Goal: Obtain resource: Download file/media

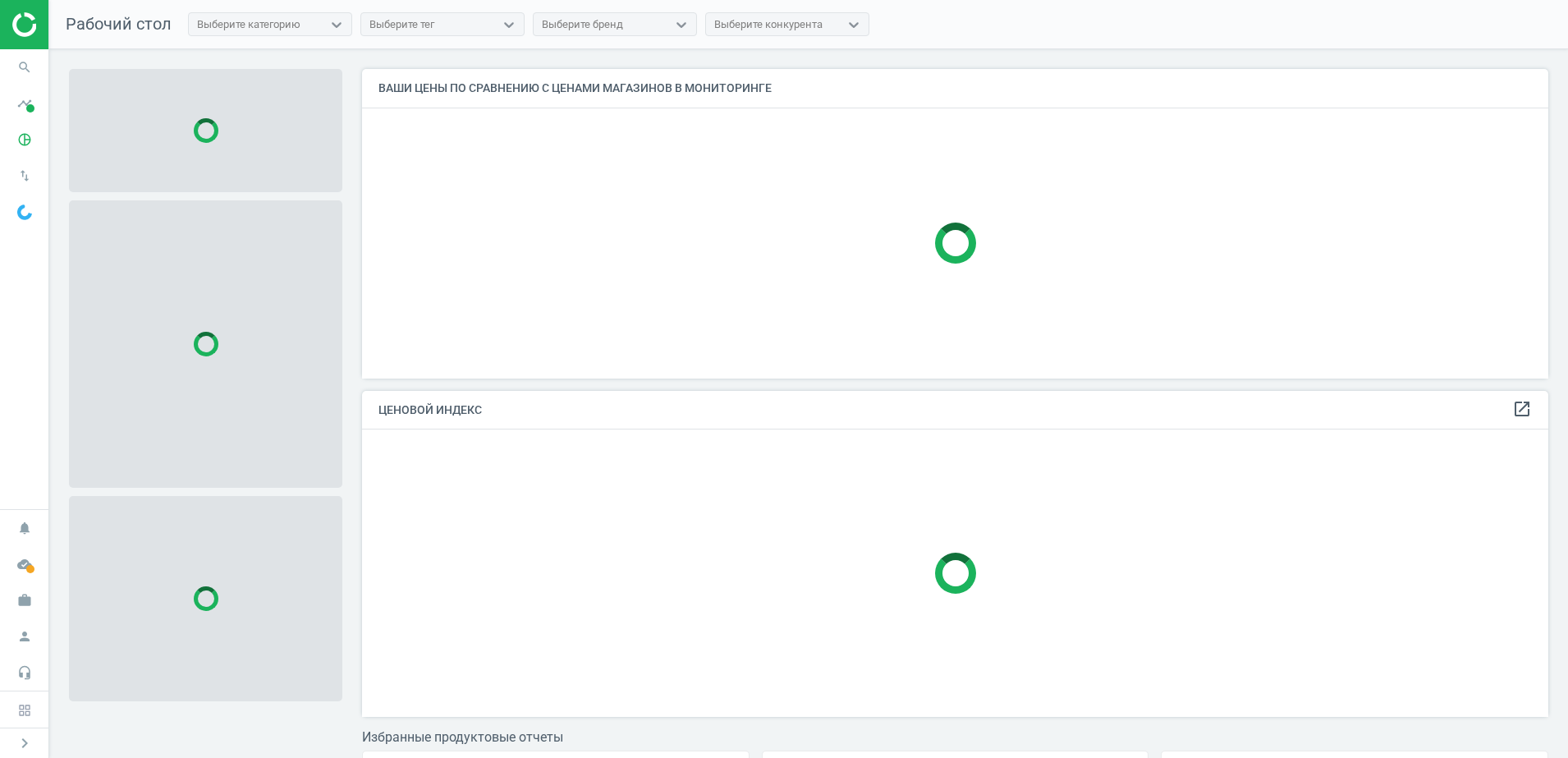
scroll to position [340, 1203]
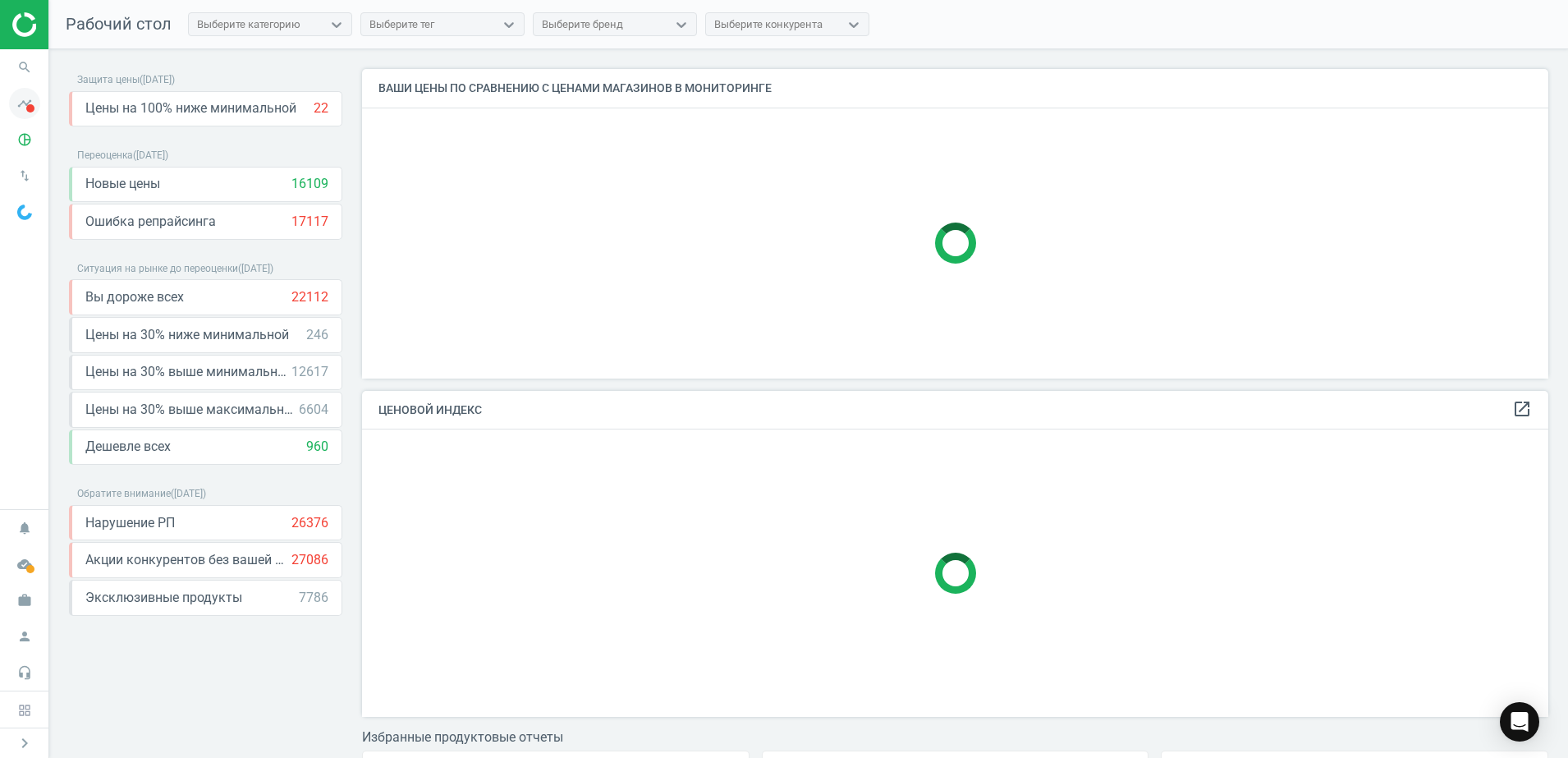
click at [28, 109] on span at bounding box center [30, 108] width 9 height 9
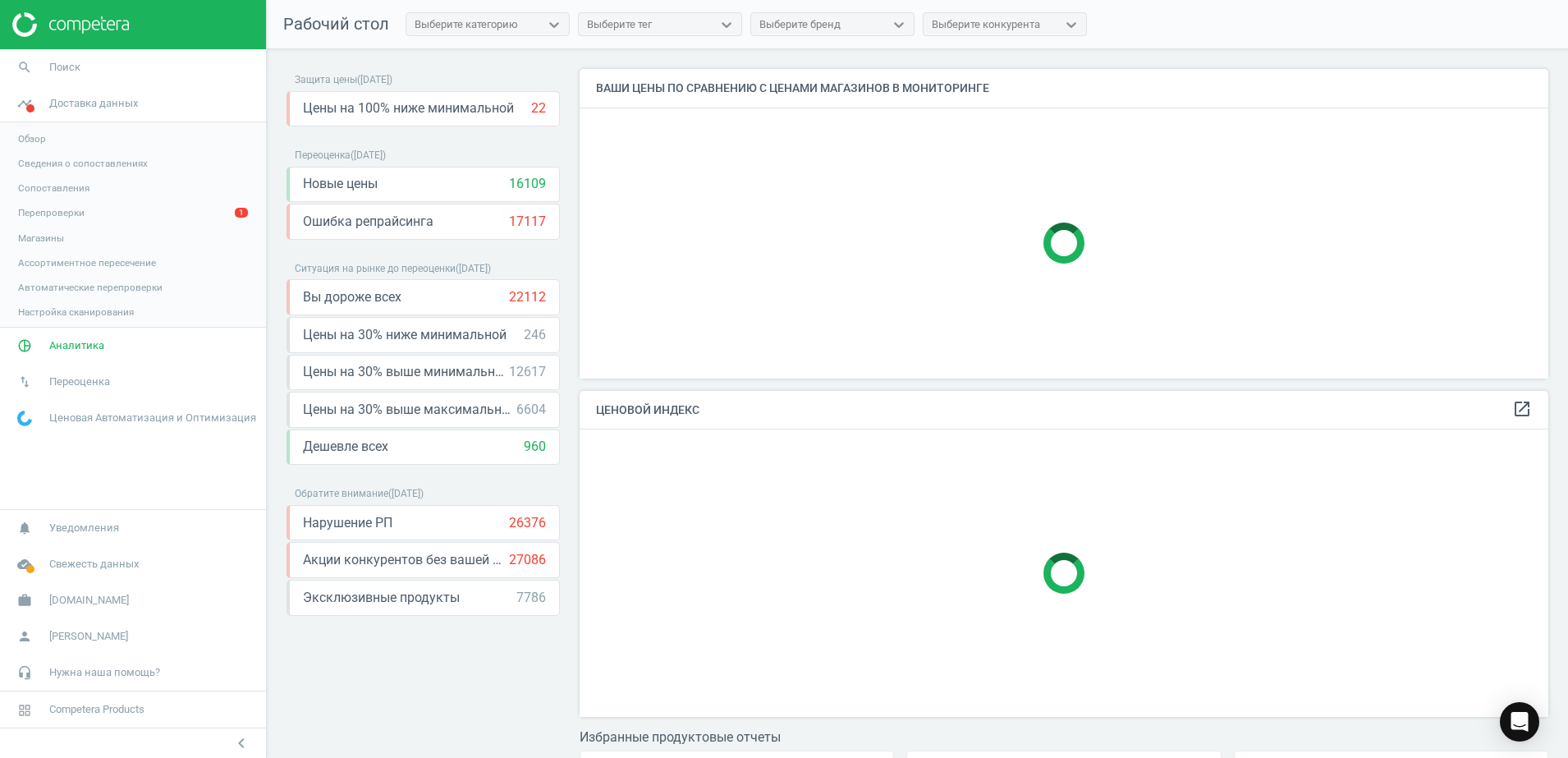
scroll to position [340, 986]
click at [109, 348] on link "pie_chart_outlined Аналитика" at bounding box center [133, 346] width 266 height 36
click at [36, 198] on span "Товары" at bounding box center [36, 200] width 35 height 14
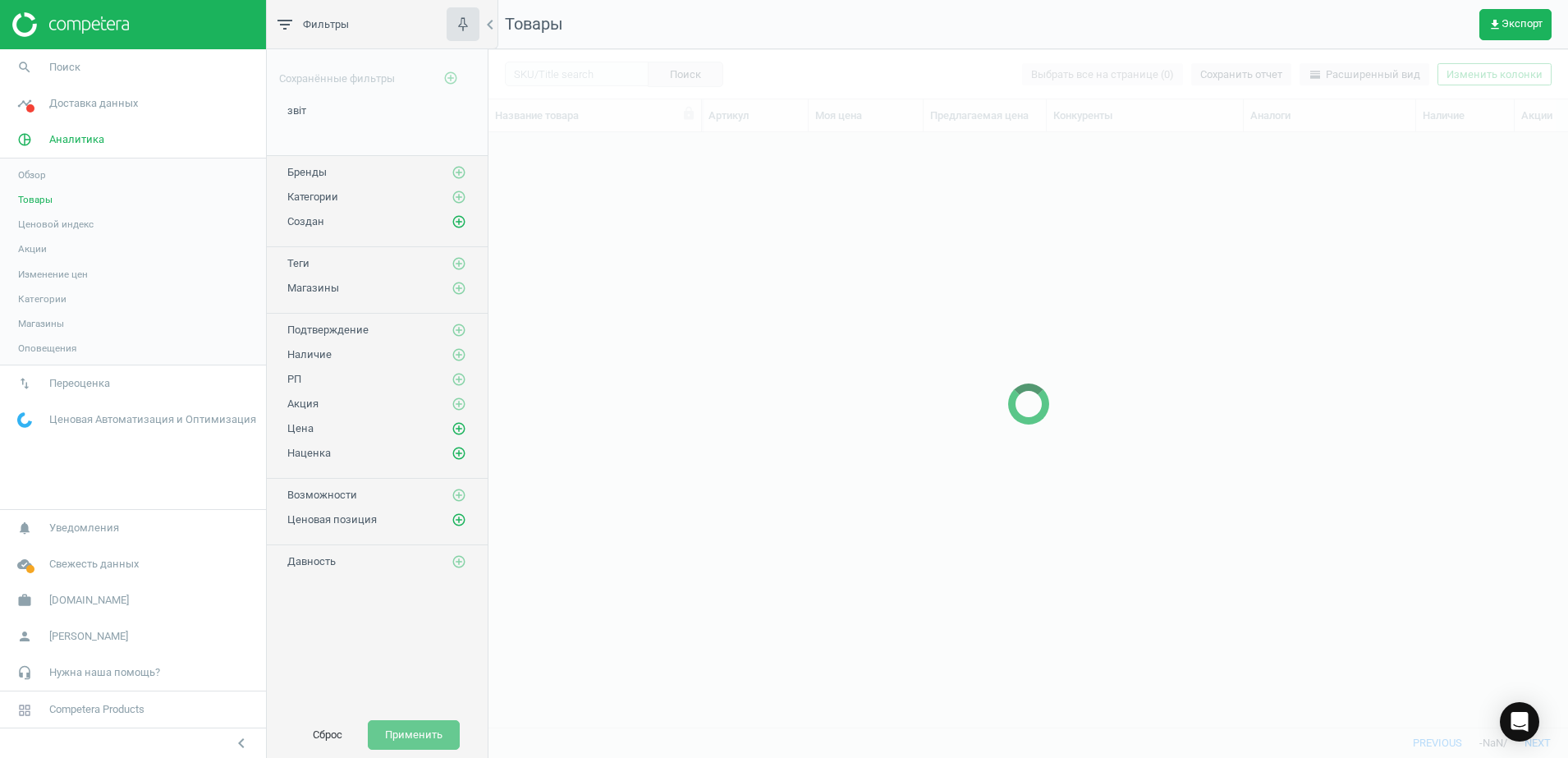
scroll to position [563, 1064]
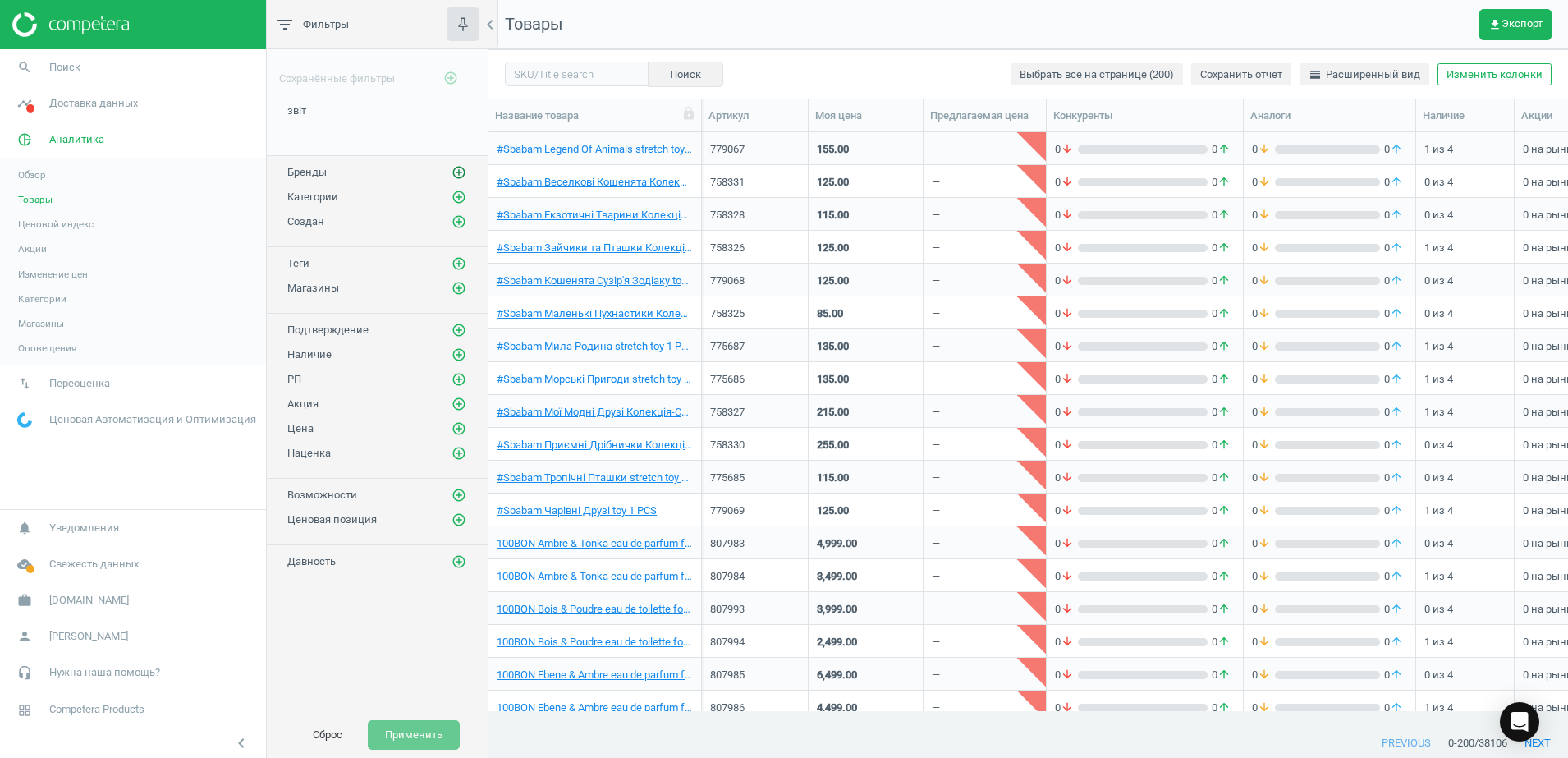
click at [461, 175] on icon "add_circle_outline" at bounding box center [458, 172] width 14 height 14
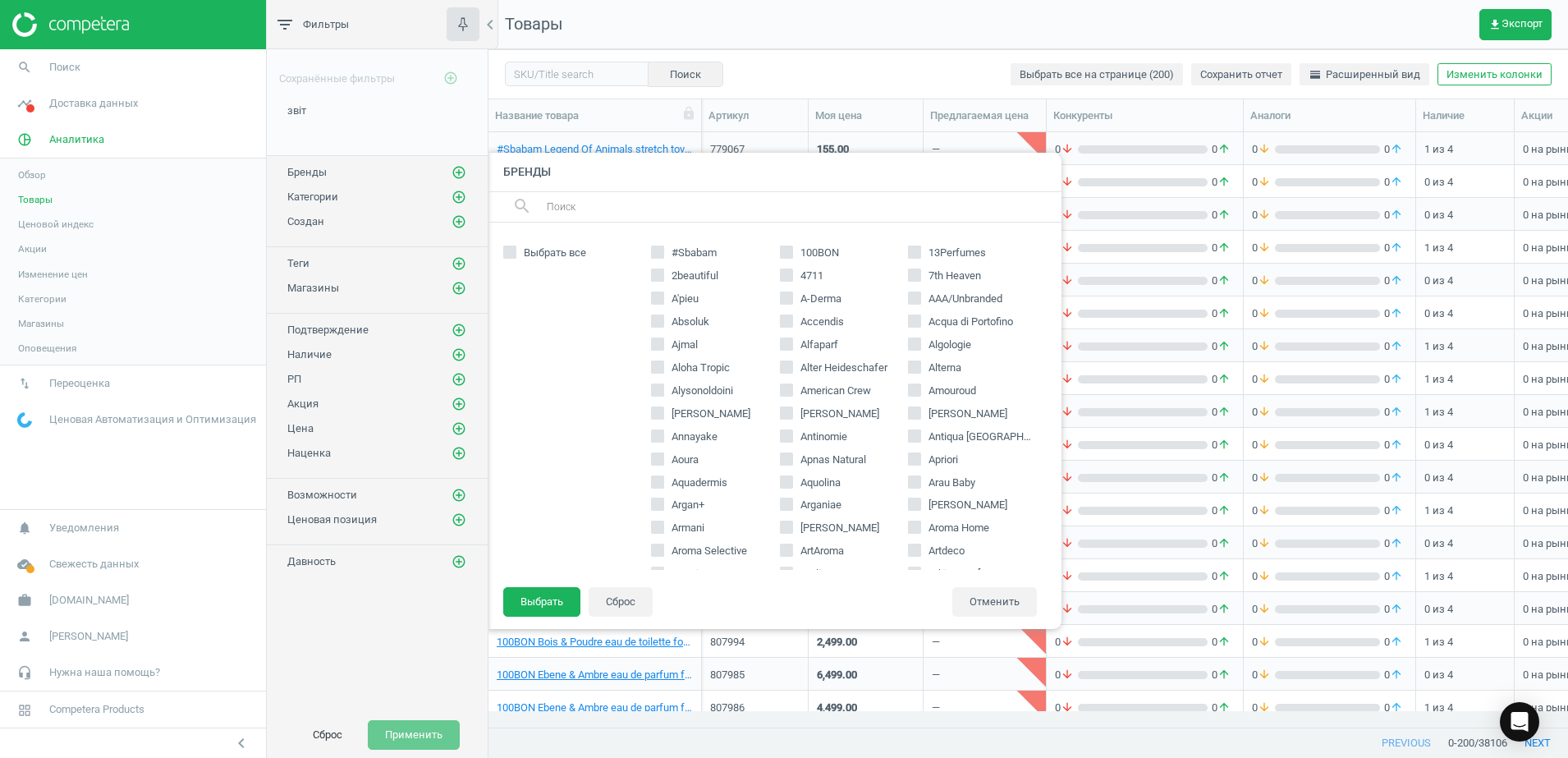
click at [569, 202] on input "text" at bounding box center [797, 206] width 504 height 26
paste input "Gritti Gleam"
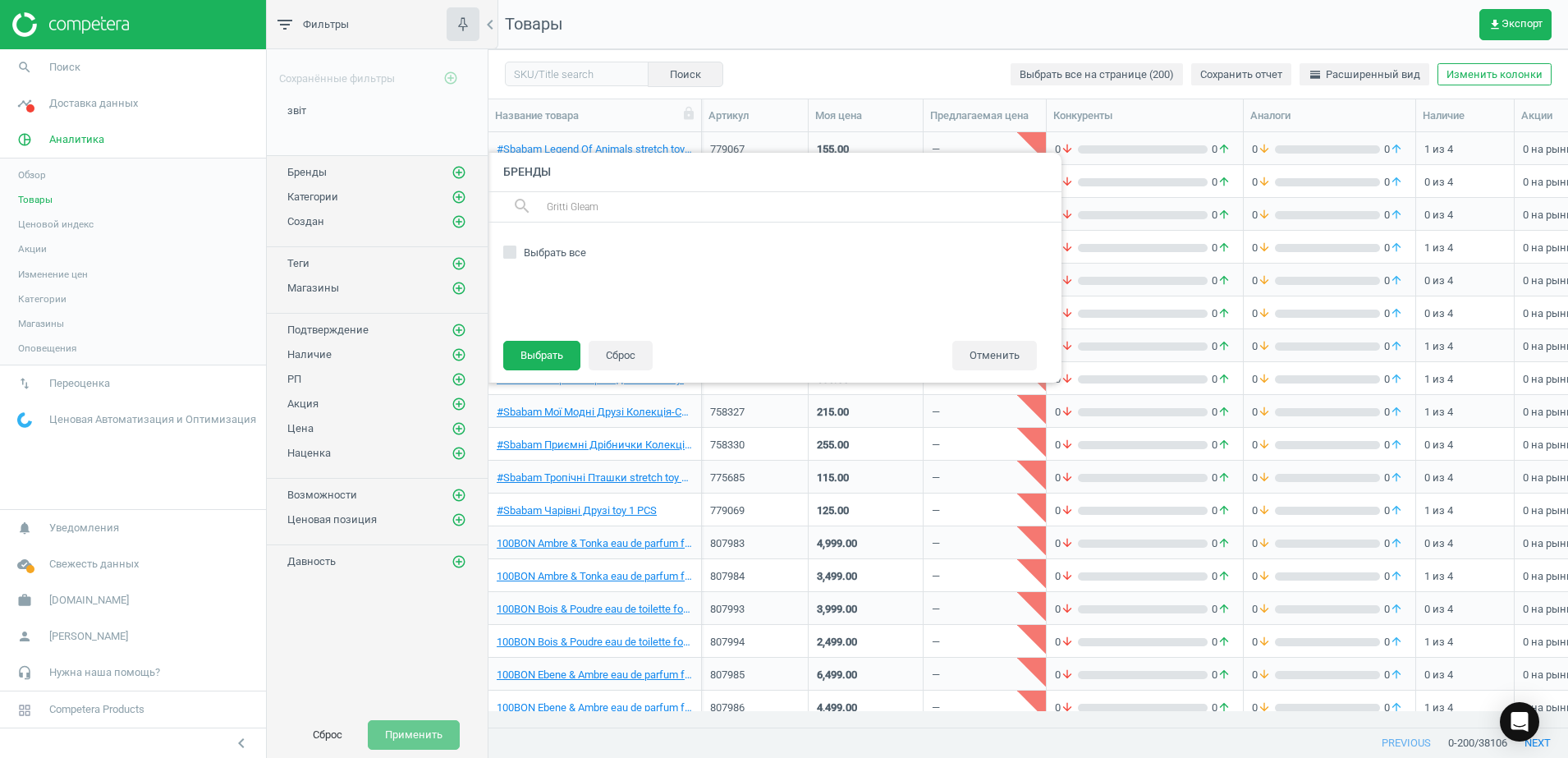
drag, startPoint x: 570, startPoint y: 209, endPoint x: 649, endPoint y: 208, distance: 79.0
click at [645, 210] on input "Gritti Gleam" at bounding box center [797, 206] width 504 height 26
type input "Gritti"
click at [787, 252] on input "Gritti" at bounding box center [786, 252] width 11 height 11
checkbox input "true"
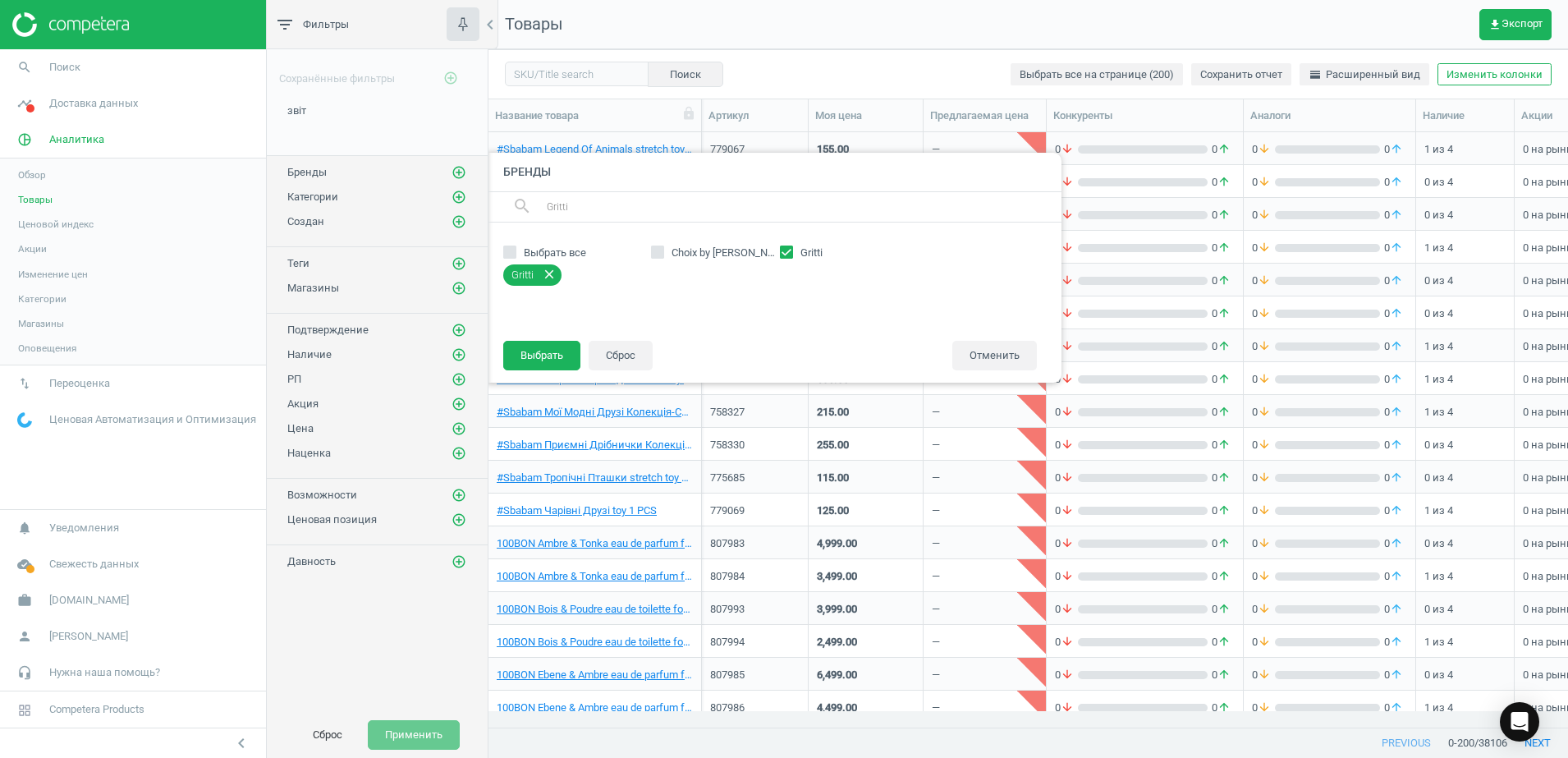
drag, startPoint x: 585, startPoint y: 206, endPoint x: 501, endPoint y: 203, distance: 84.1
click at [501, 203] on div "search Gritti" at bounding box center [774, 207] width 575 height 31
paste input "Gleam"
drag, startPoint x: 570, startPoint y: 207, endPoint x: 490, endPoint y: 205, distance: 80.0
click at [490, 205] on div "search Gritti Gleam" at bounding box center [774, 207] width 575 height 31
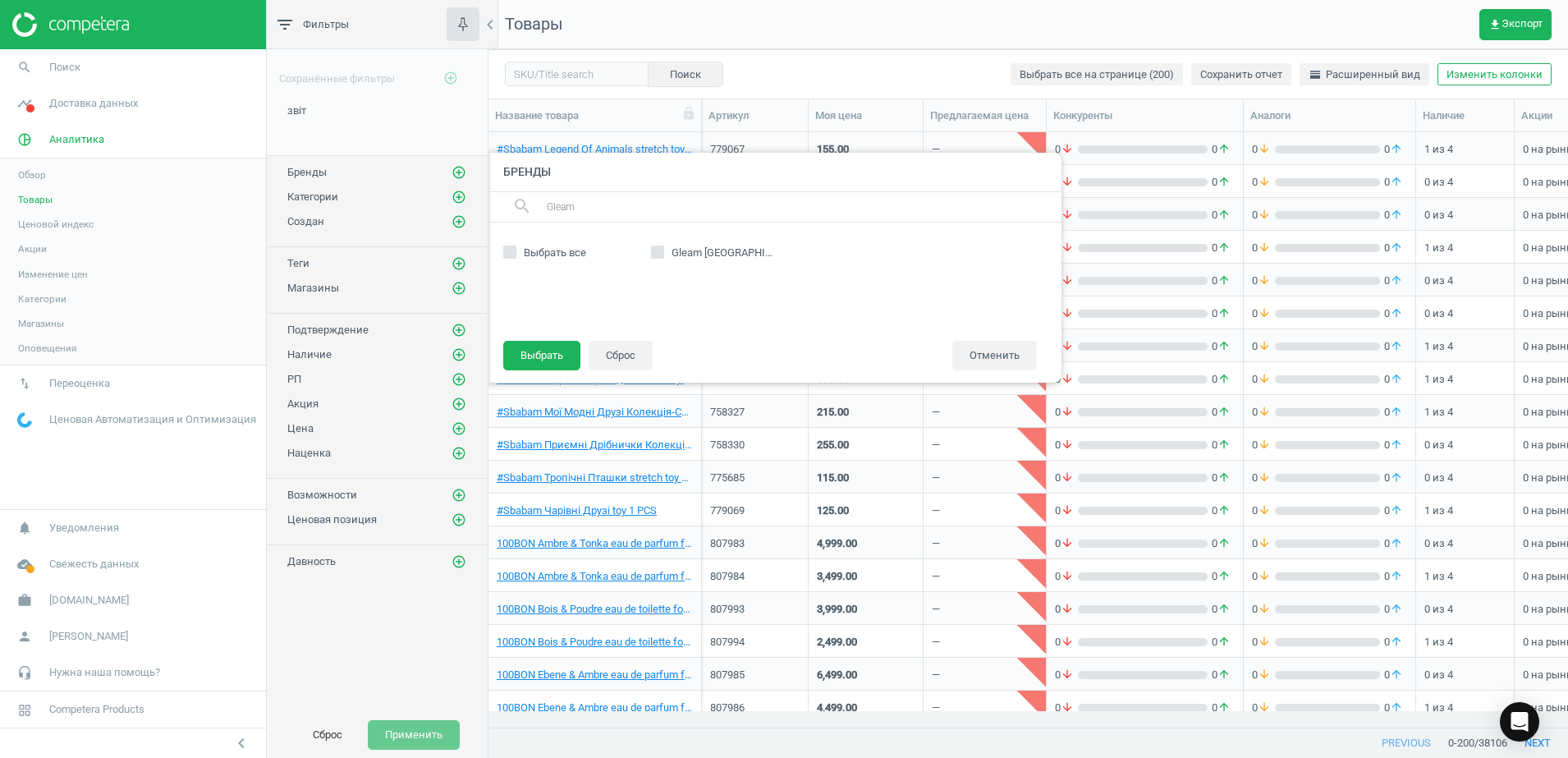
type input "Gleam"
click at [658, 254] on input "Gleam [GEOGRAPHIC_DATA]" at bounding box center [658, 252] width 11 height 11
click at [633, 356] on button "Сброс" at bounding box center [620, 355] width 64 height 30
checkbox input "false"
click at [1016, 358] on button "Отменить" at bounding box center [995, 355] width 85 height 30
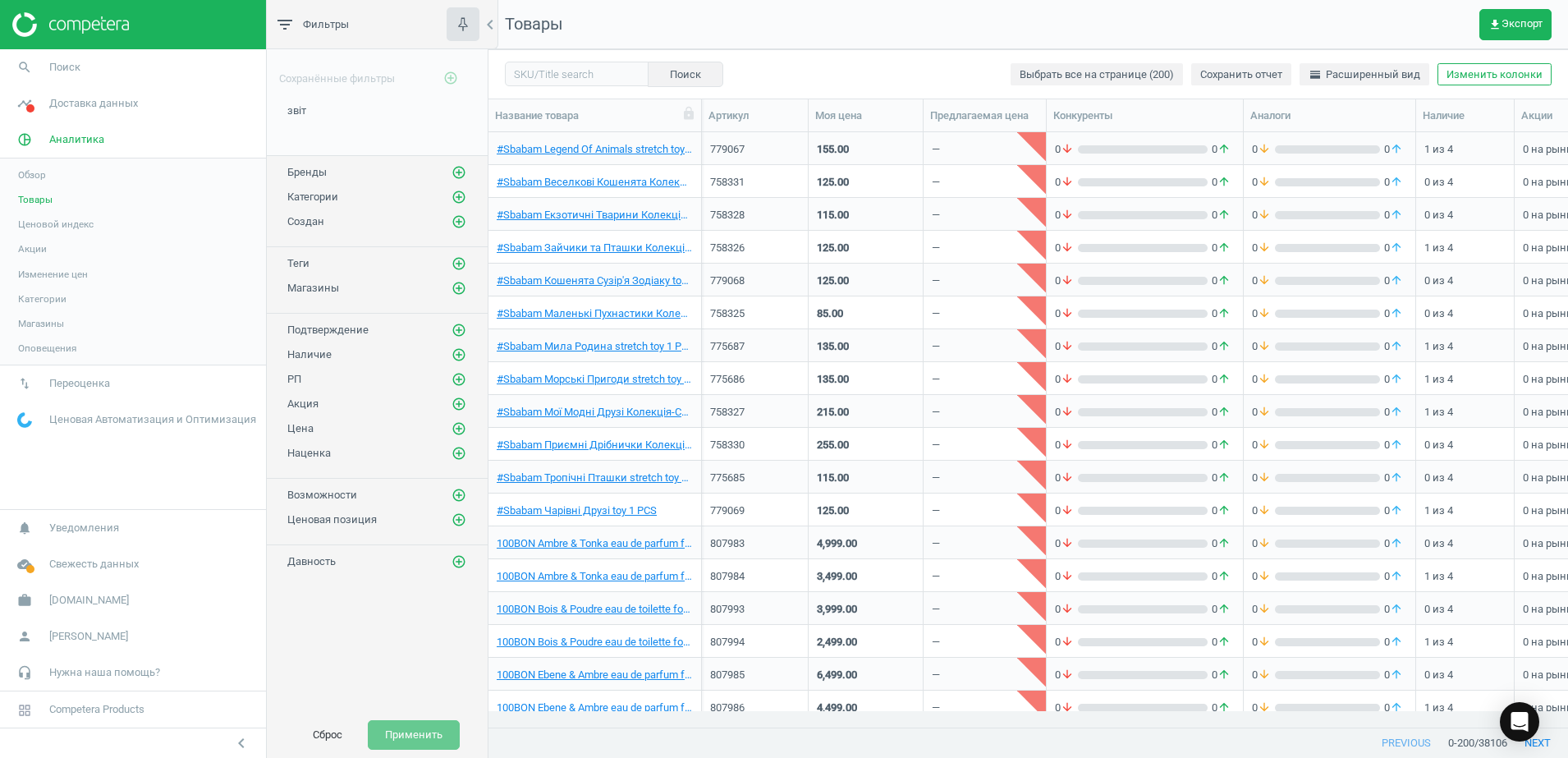
click at [468, 170] on div "Бренды add_circle_outline" at bounding box center [377, 169] width 221 height 25
click at [462, 175] on icon "add_circle_outline" at bounding box center [458, 172] width 14 height 14
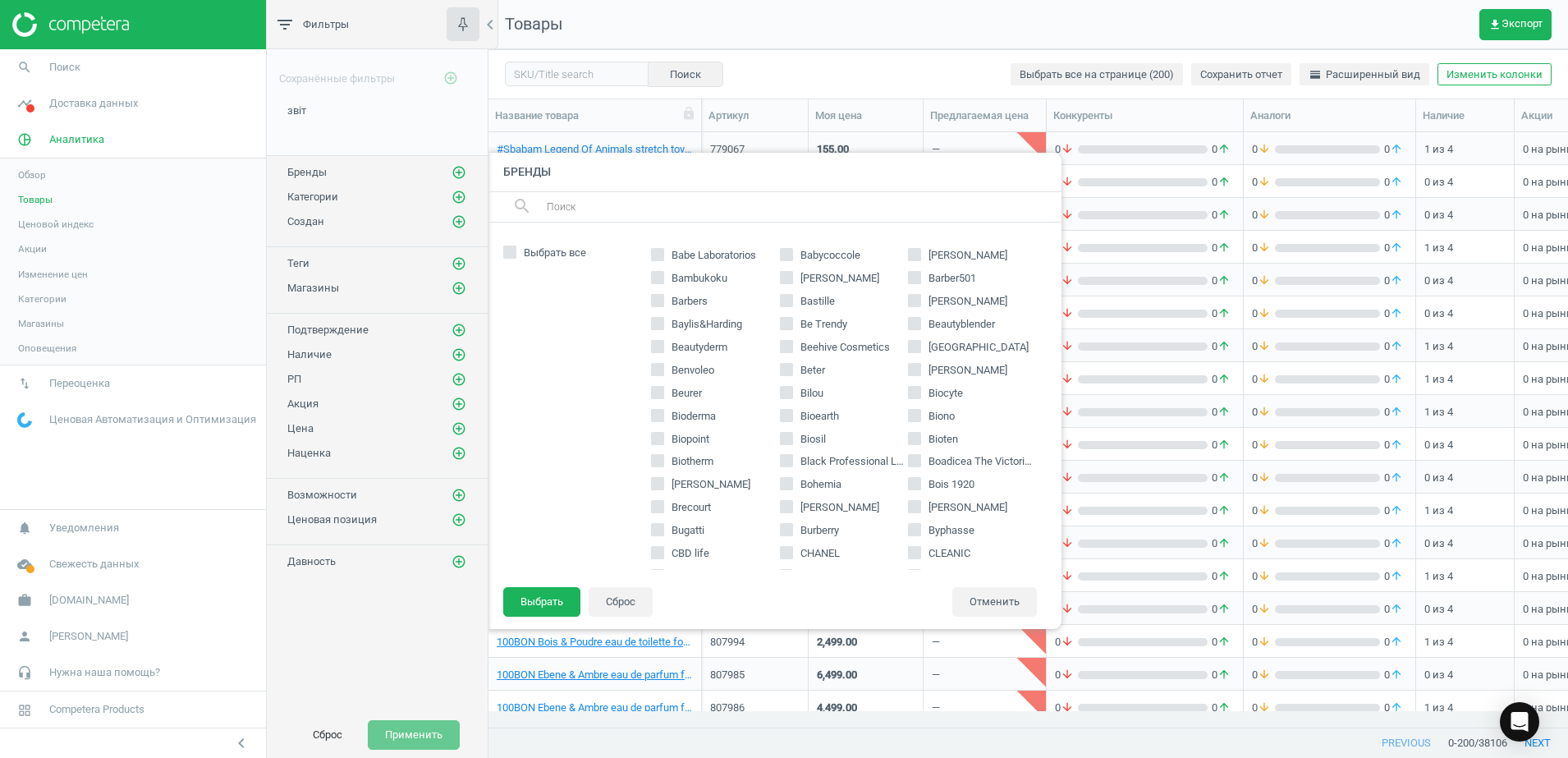
scroll to position [718, 0]
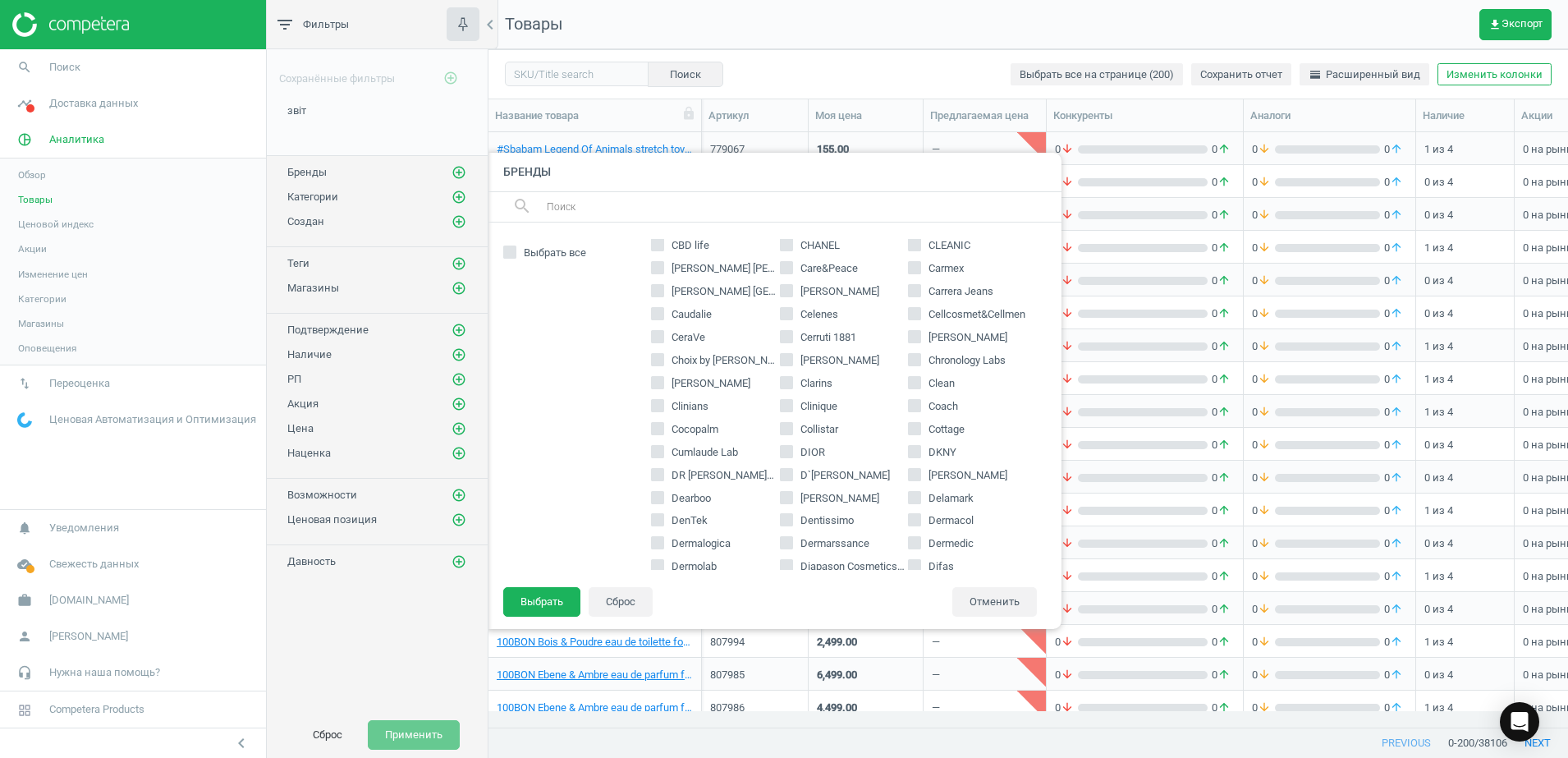
click at [572, 203] on input "text" at bounding box center [797, 206] width 504 height 26
paste input "Gritti"
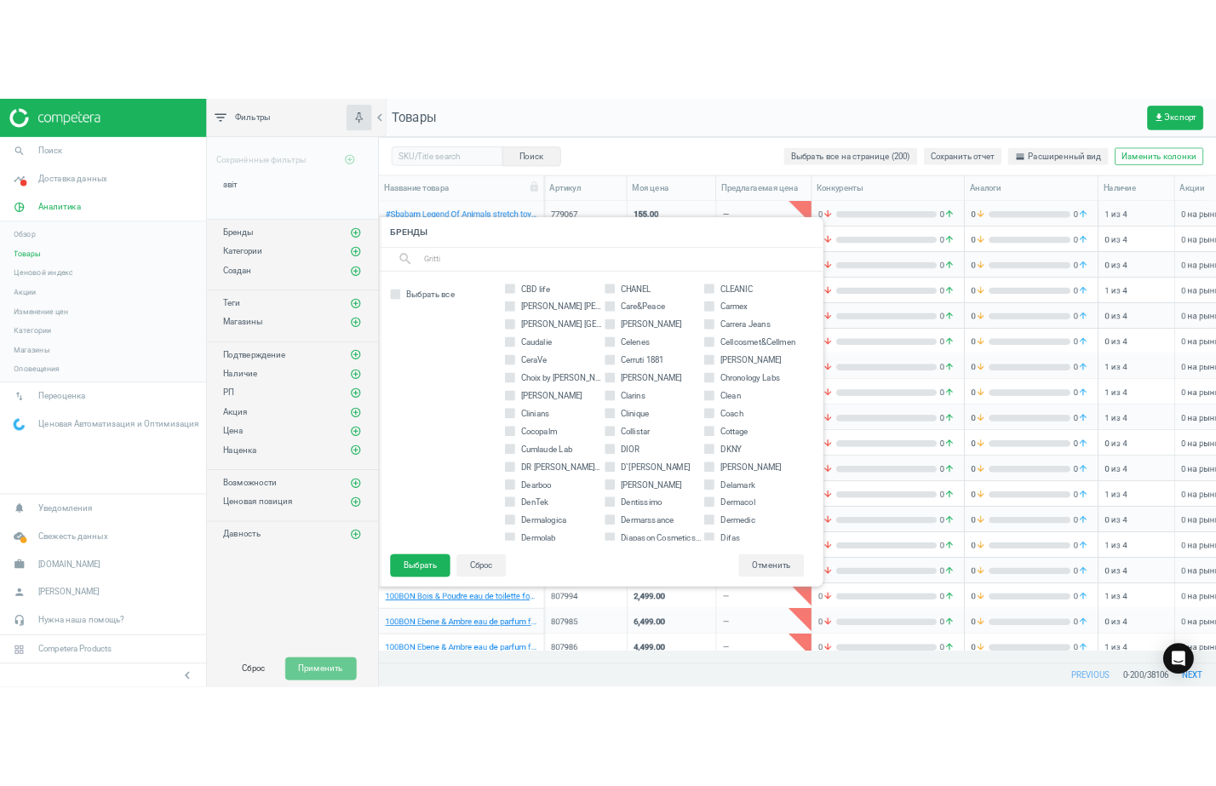
scroll to position [0, 0]
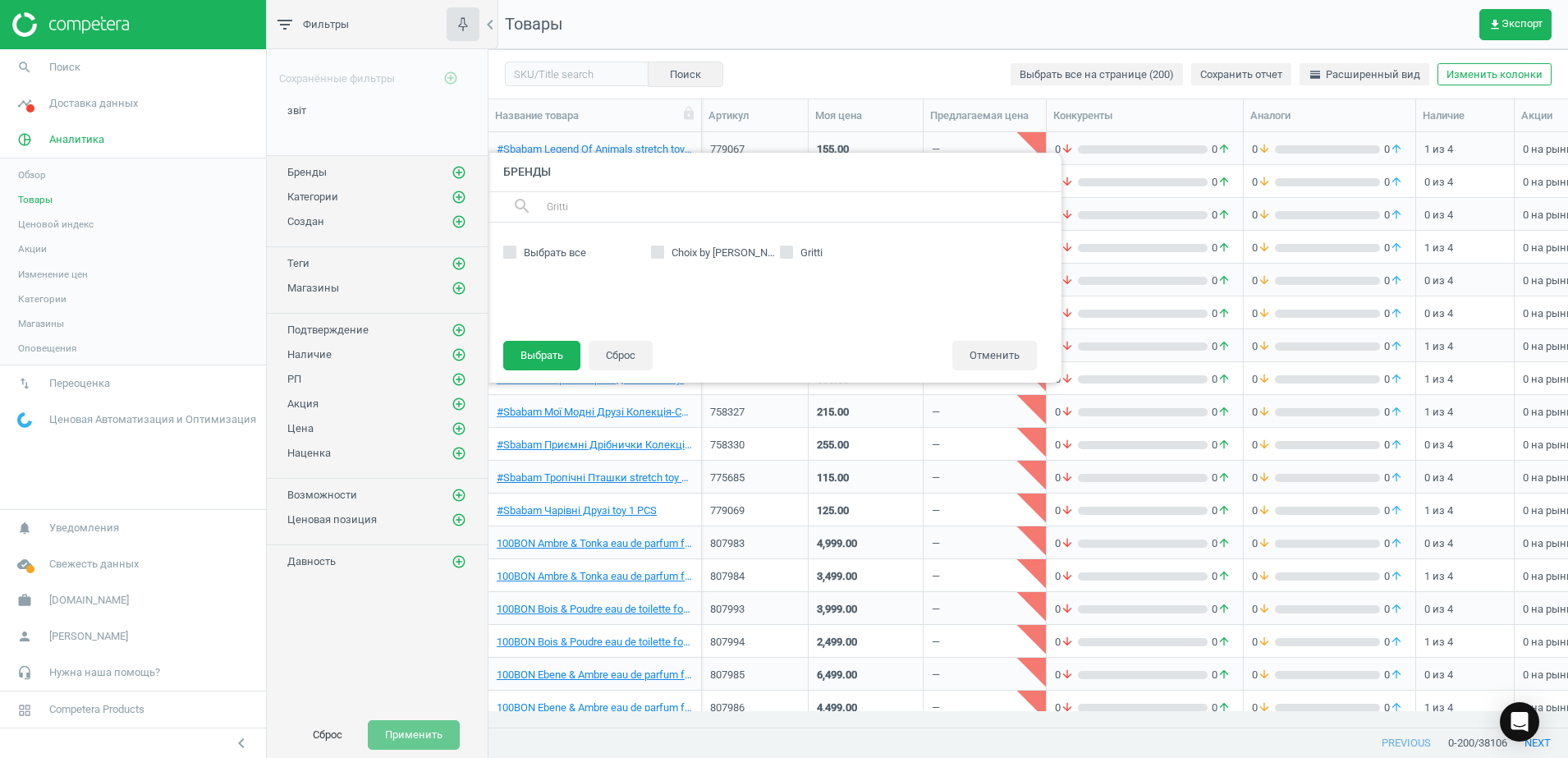
type input "Gritti"
click at [789, 252] on input "Gritti" at bounding box center [786, 252] width 11 height 11
checkbox input "true"
click at [542, 360] on button "Выбрать" at bounding box center [542, 355] width 77 height 30
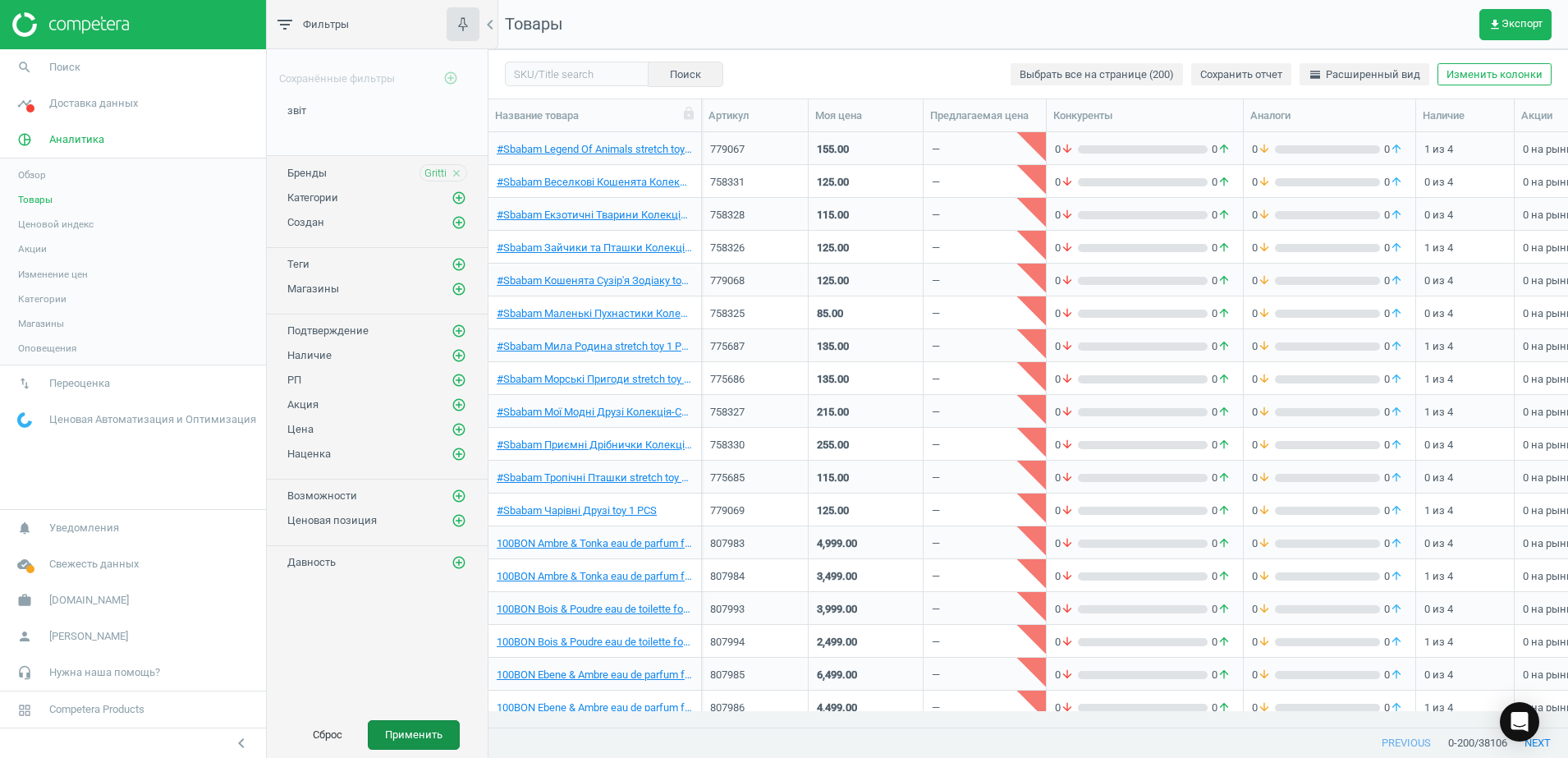
click at [396, 734] on button "Применить" at bounding box center [413, 735] width 92 height 30
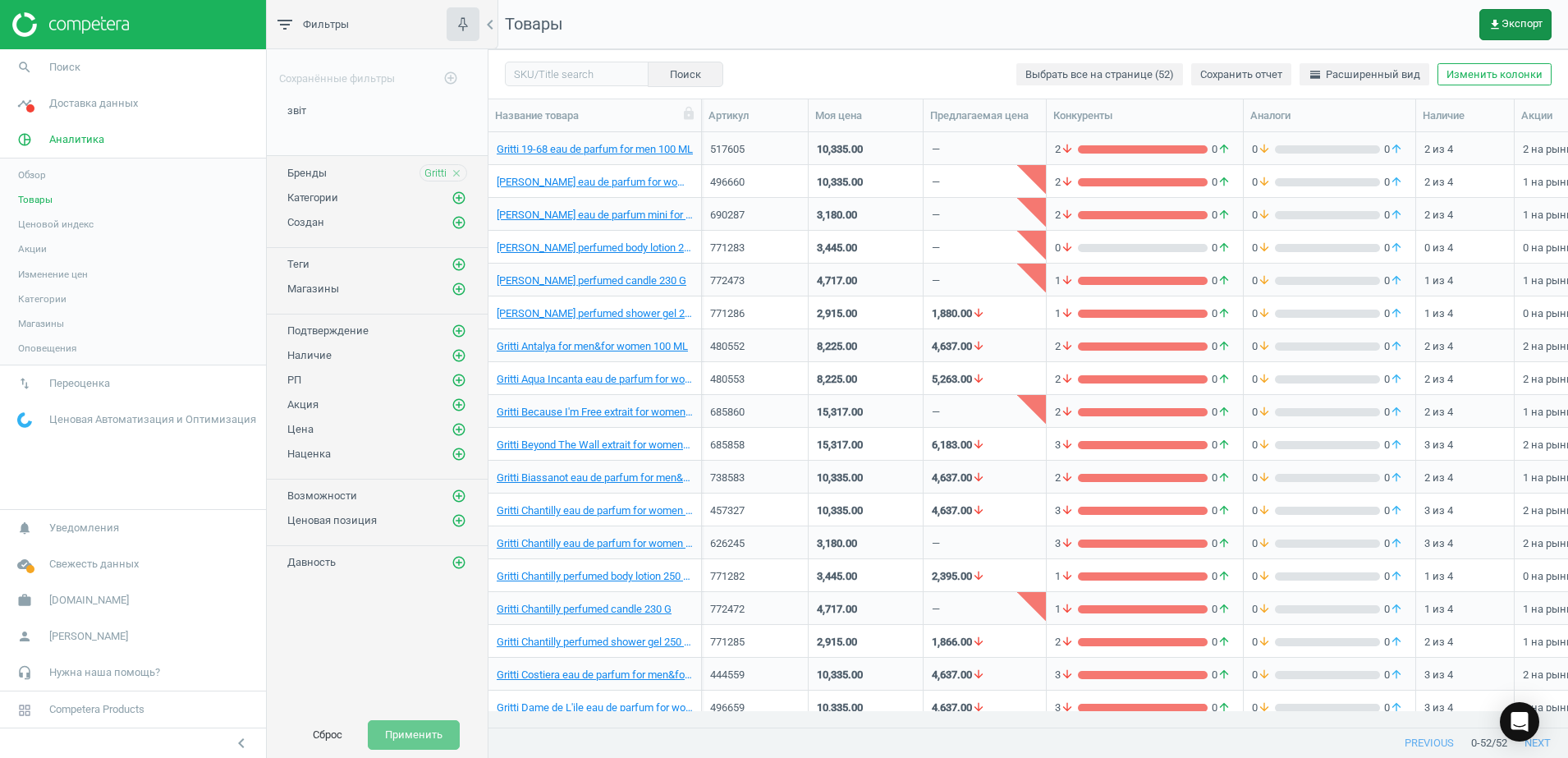
click at [1510, 19] on span "get_app Экспорт" at bounding box center [1516, 25] width 54 height 14
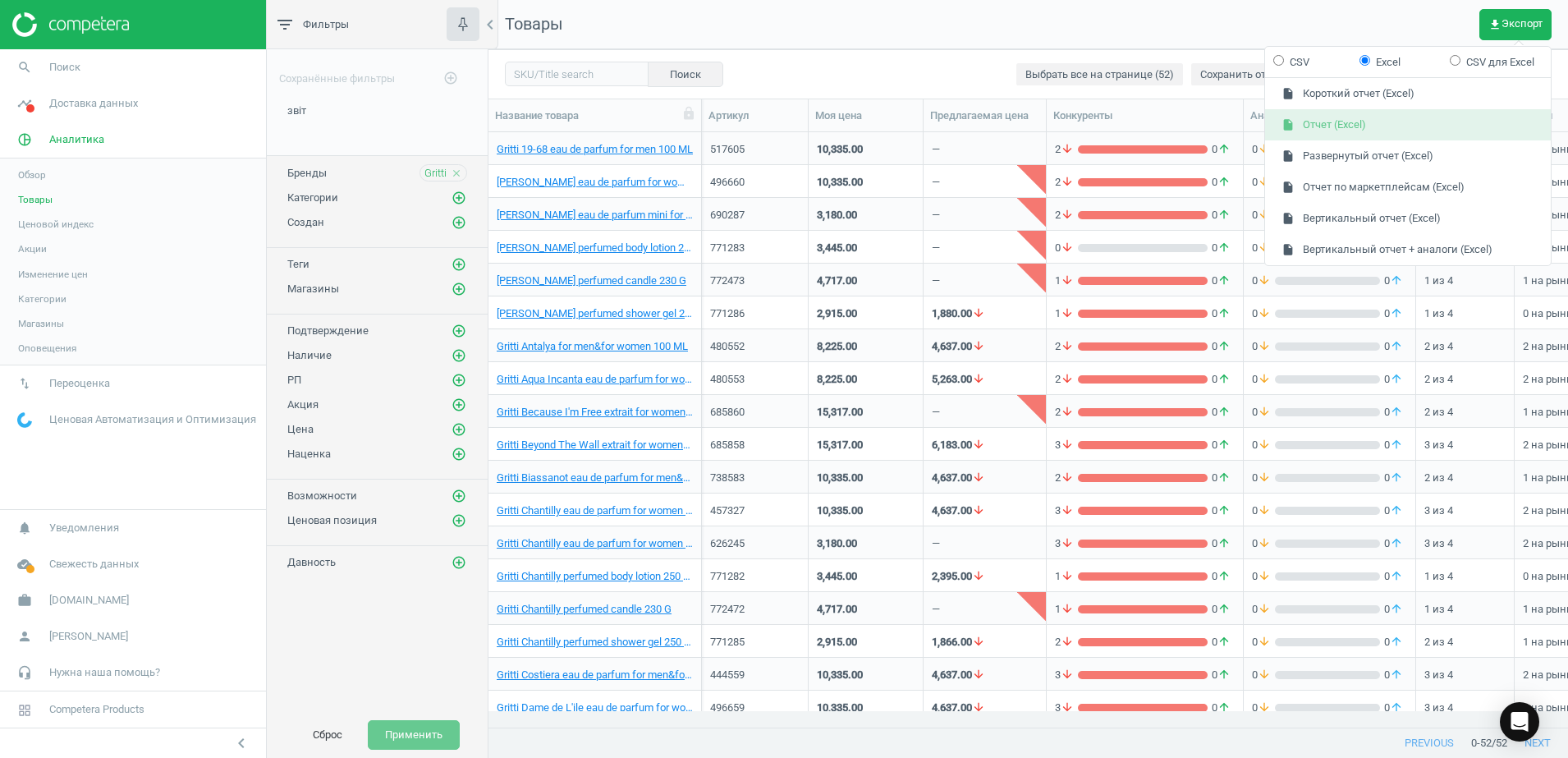
click at [1345, 129] on button "insert_drive_file Отчет (Excel)" at bounding box center [1408, 124] width 285 height 31
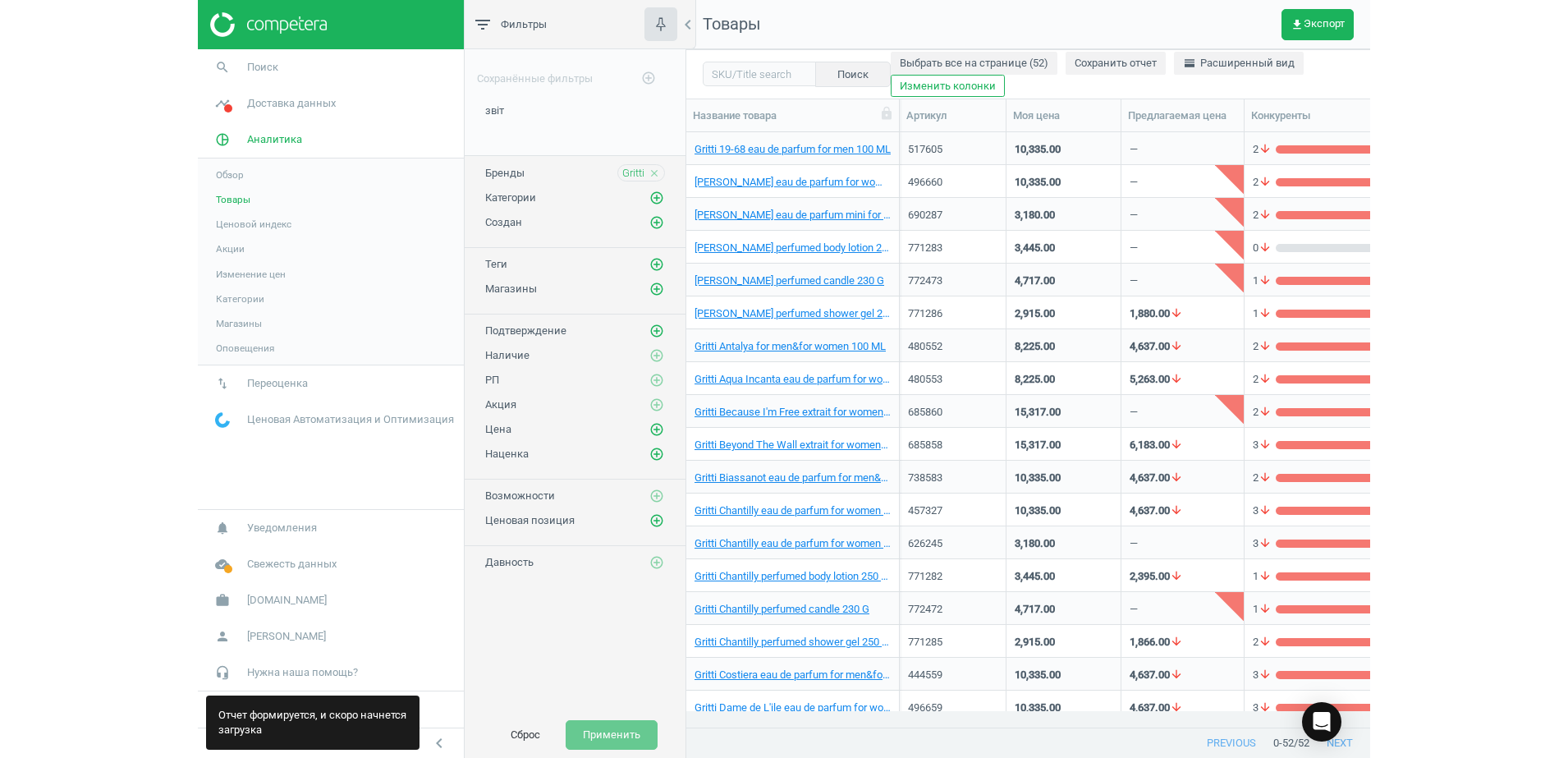
scroll to position [563, 668]
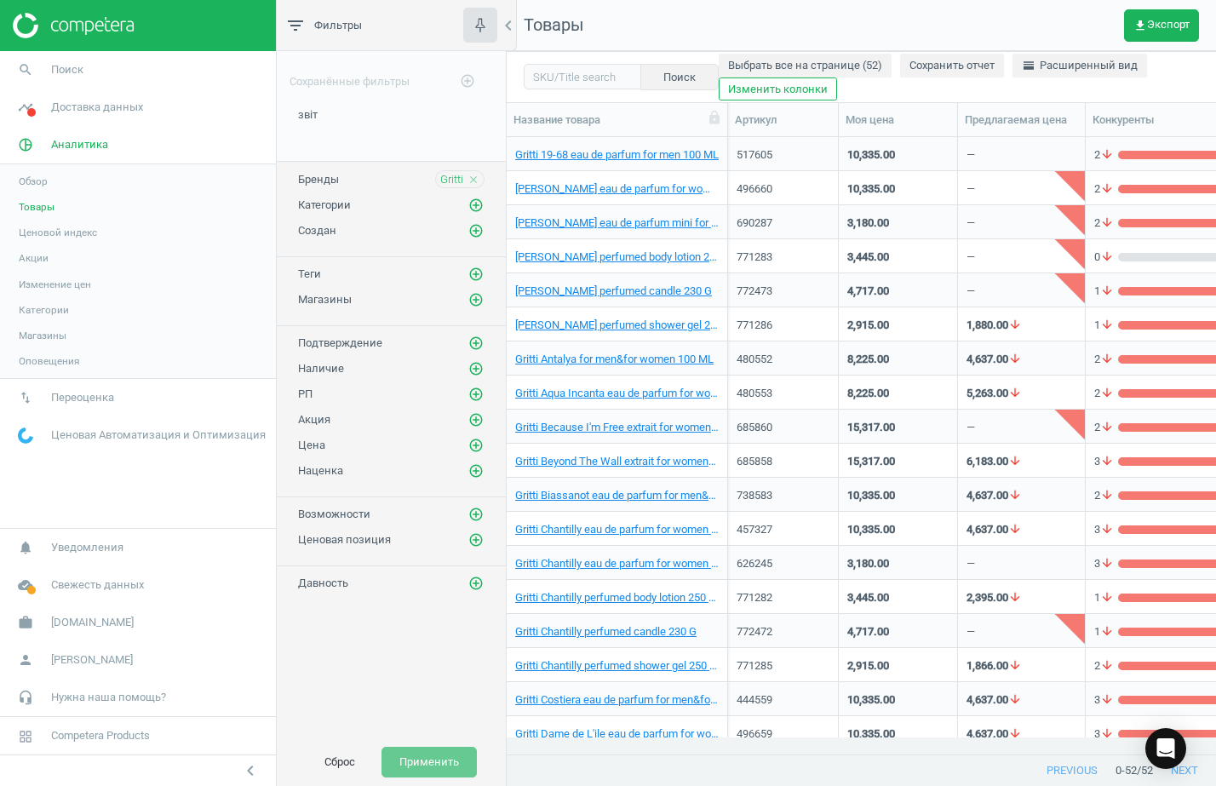
click at [472, 178] on icon "close" at bounding box center [473, 180] width 12 height 12
click at [475, 181] on icon "add_circle_outline" at bounding box center [475, 178] width 15 height 15
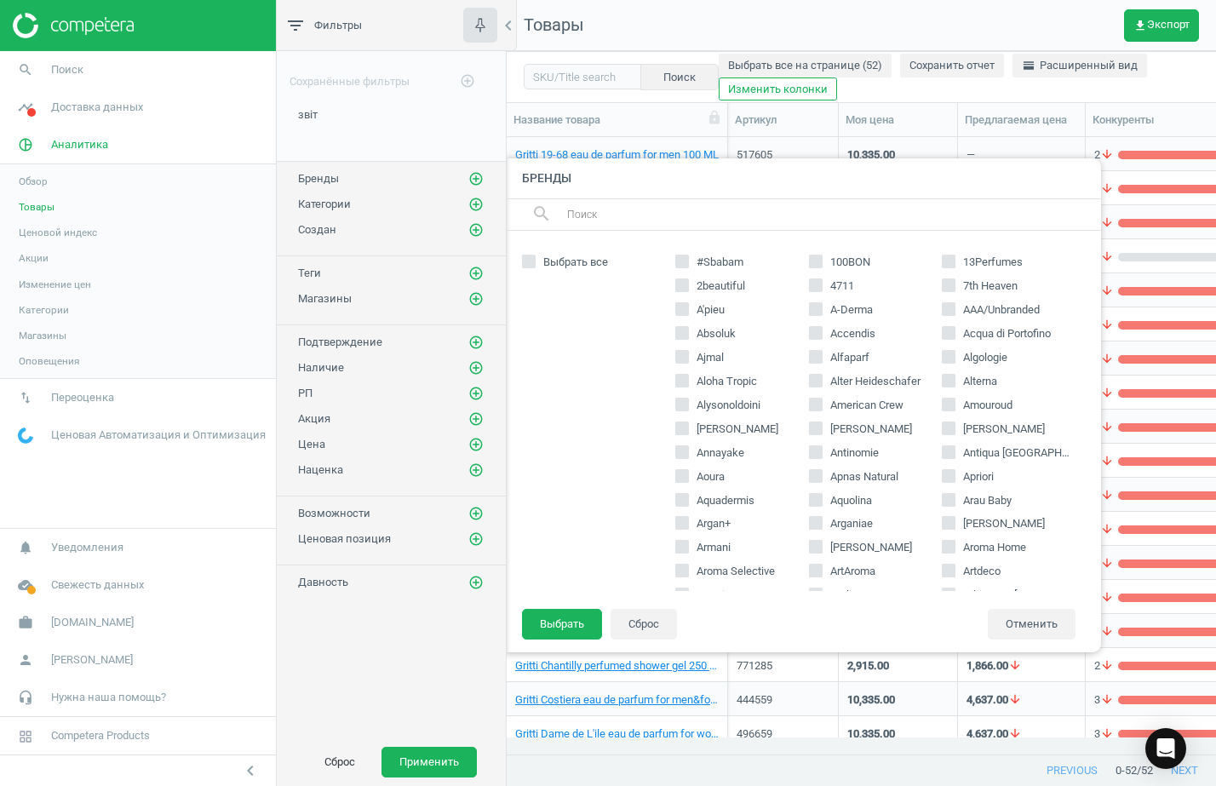
click at [615, 218] on input "text" at bounding box center [826, 214] width 523 height 27
paste input "Gleam"
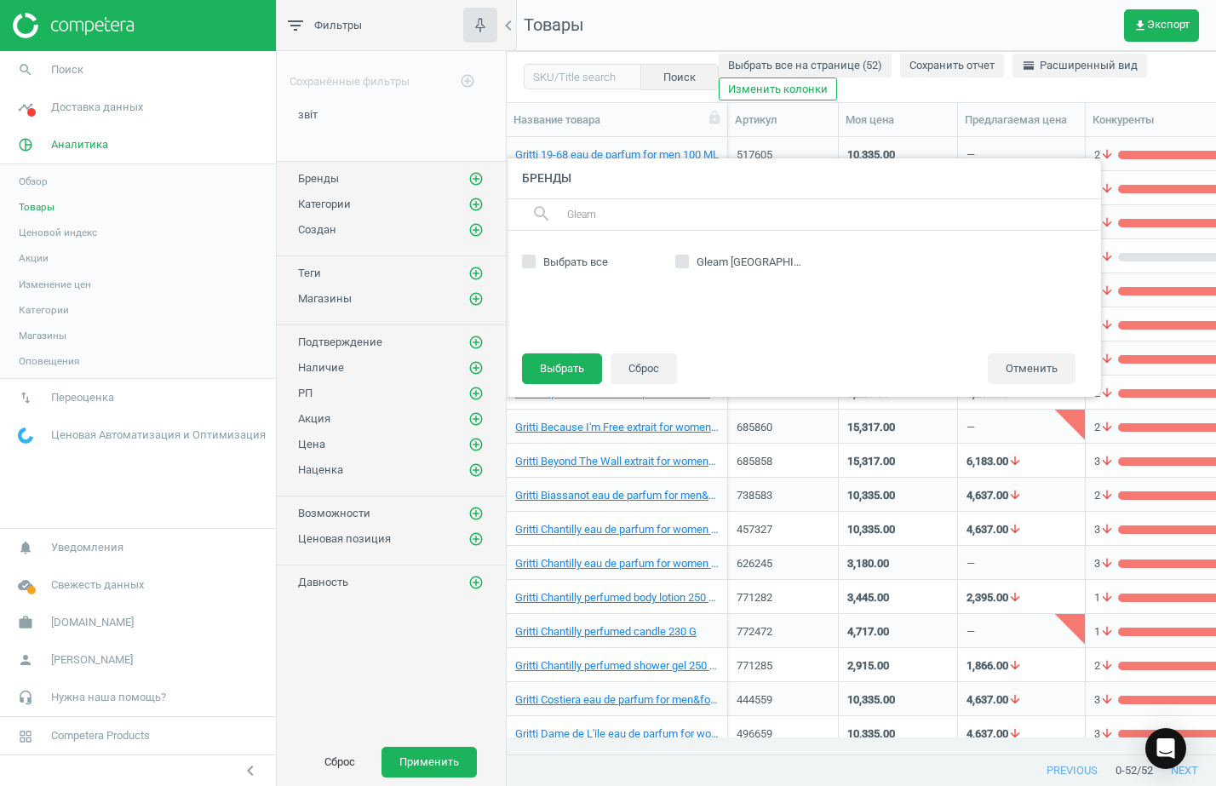
type input "Gleam"
click at [680, 262] on input "Gleam [GEOGRAPHIC_DATA]" at bounding box center [682, 261] width 11 height 11
checkbox input "true"
click at [565, 373] on button "Выбрать" at bounding box center [562, 368] width 80 height 31
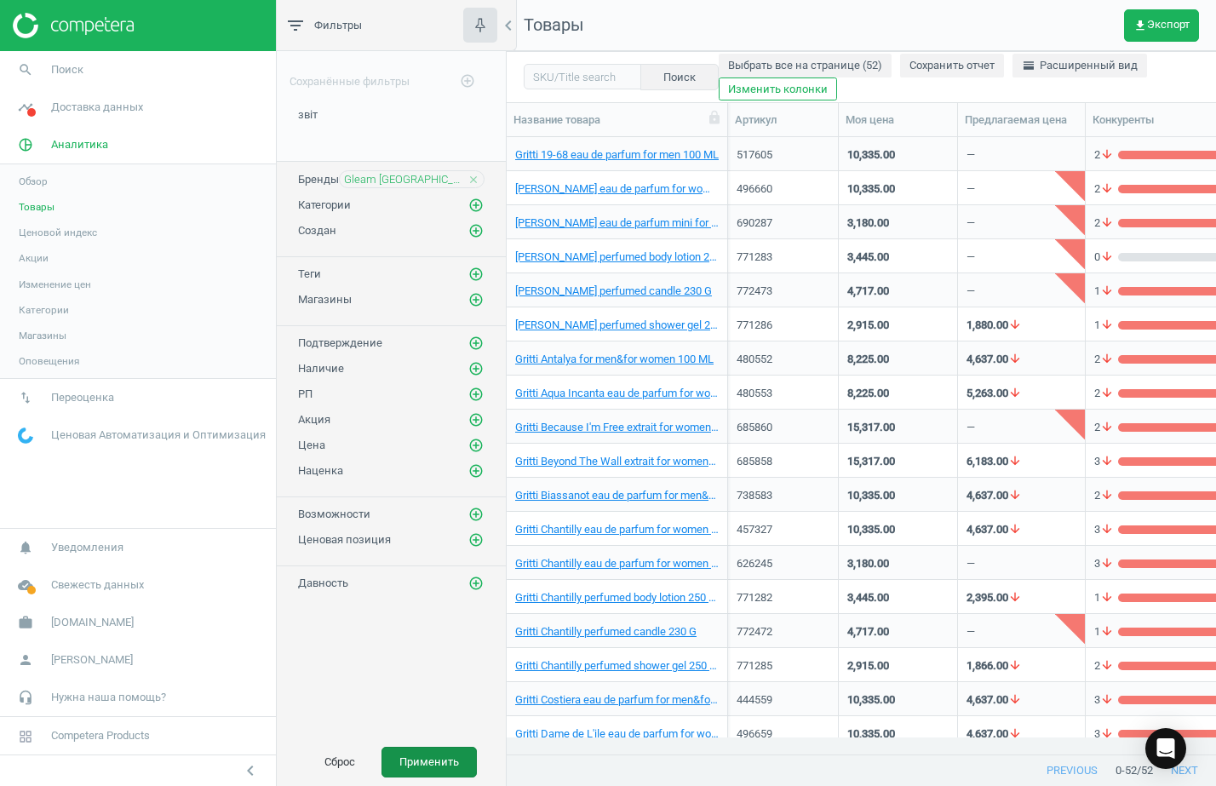
click at [438, 762] on button "Применить" at bounding box center [428, 762] width 95 height 31
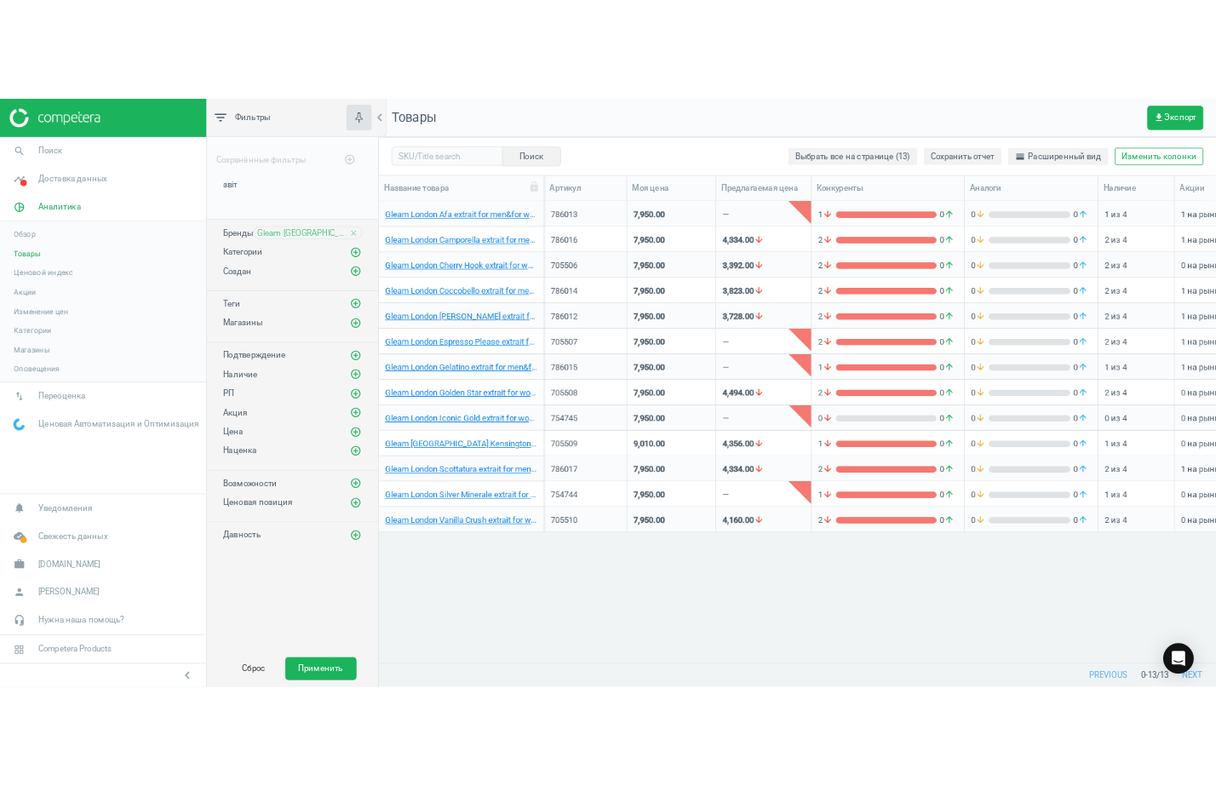
scroll to position [584, 1103]
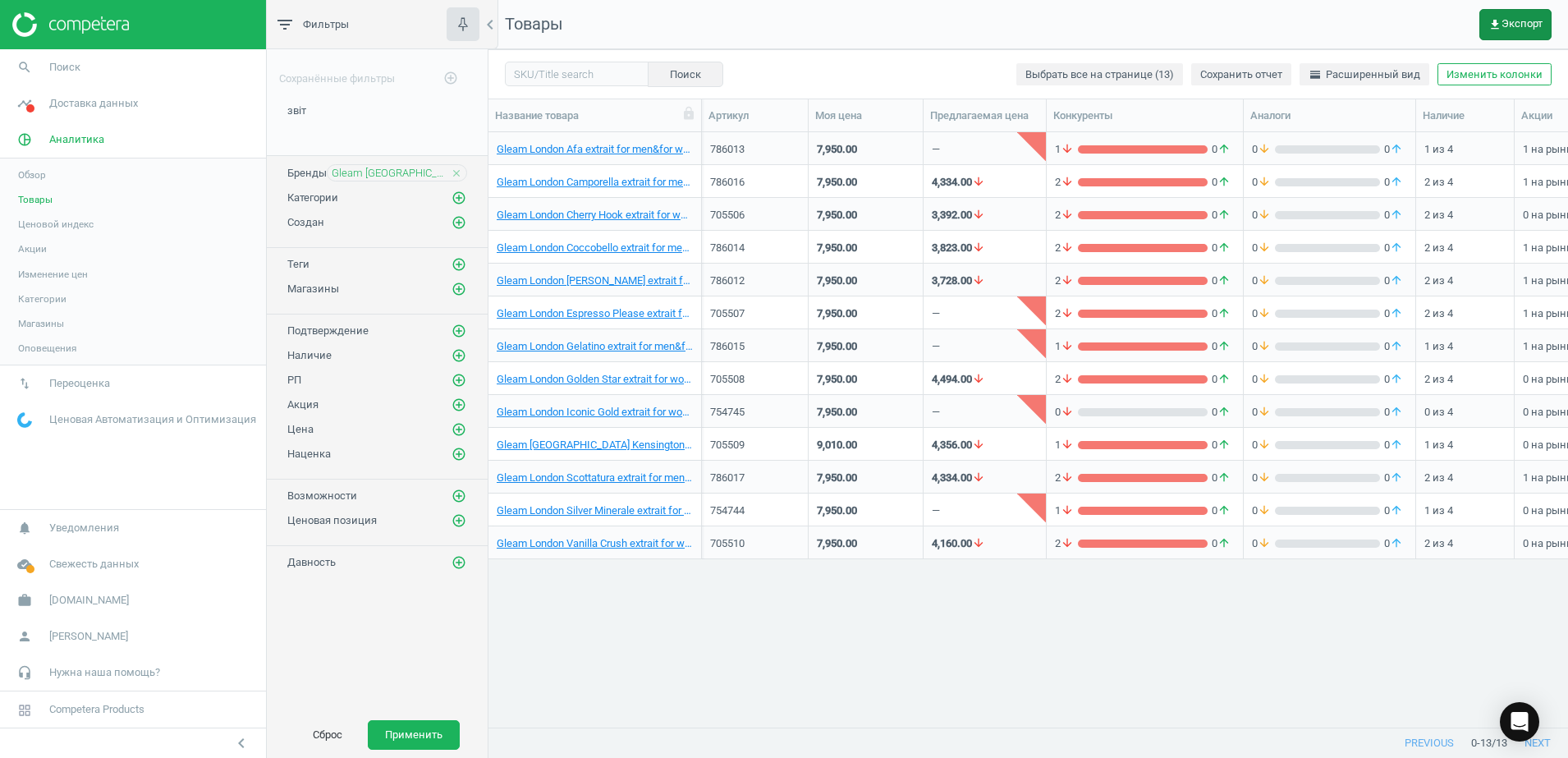
click at [1500, 35] on button "get_app Экспорт" at bounding box center [1515, 24] width 72 height 31
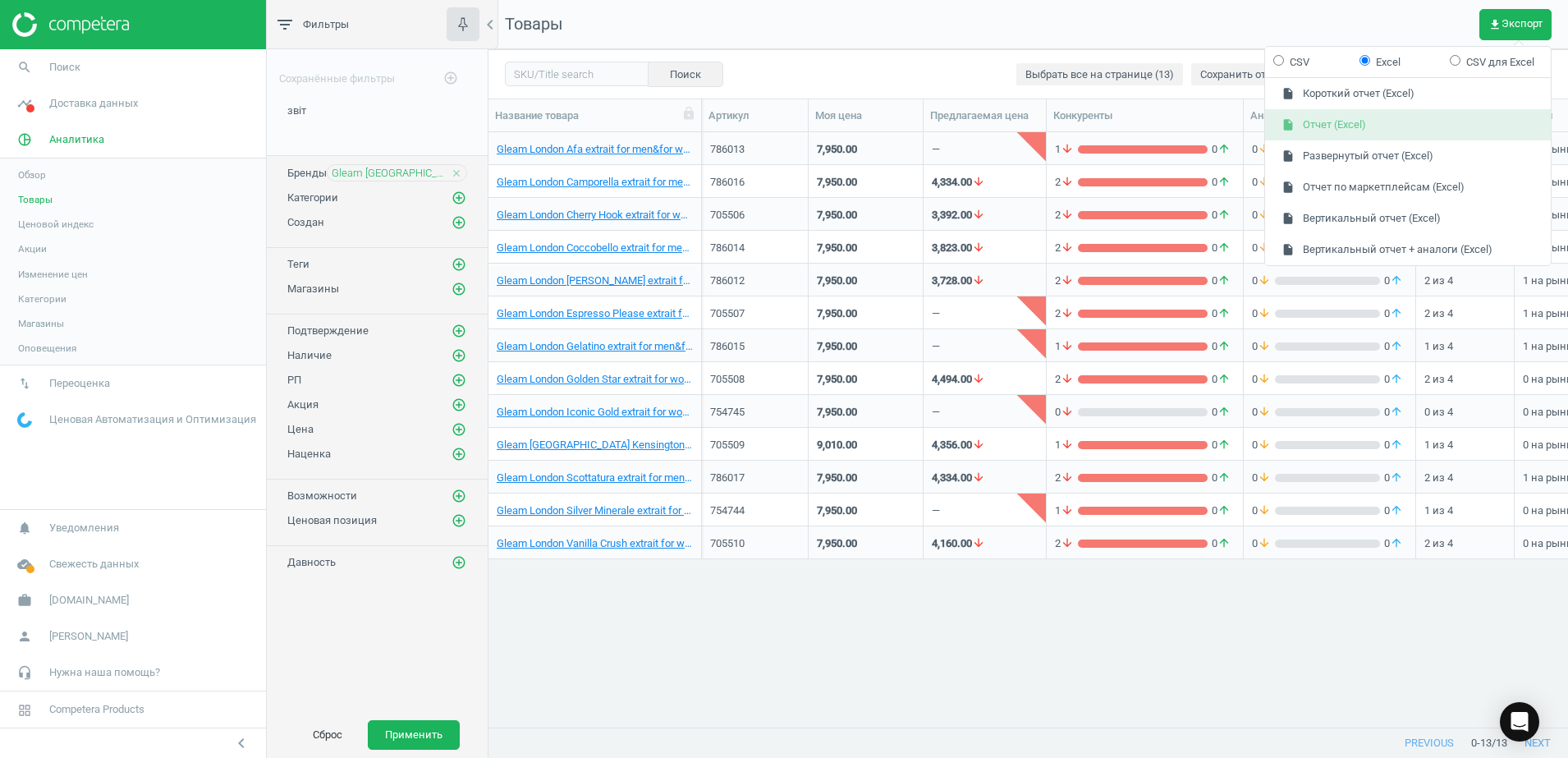
click at [1340, 127] on button "insert_drive_file Отчет (Excel)" at bounding box center [1408, 124] width 285 height 31
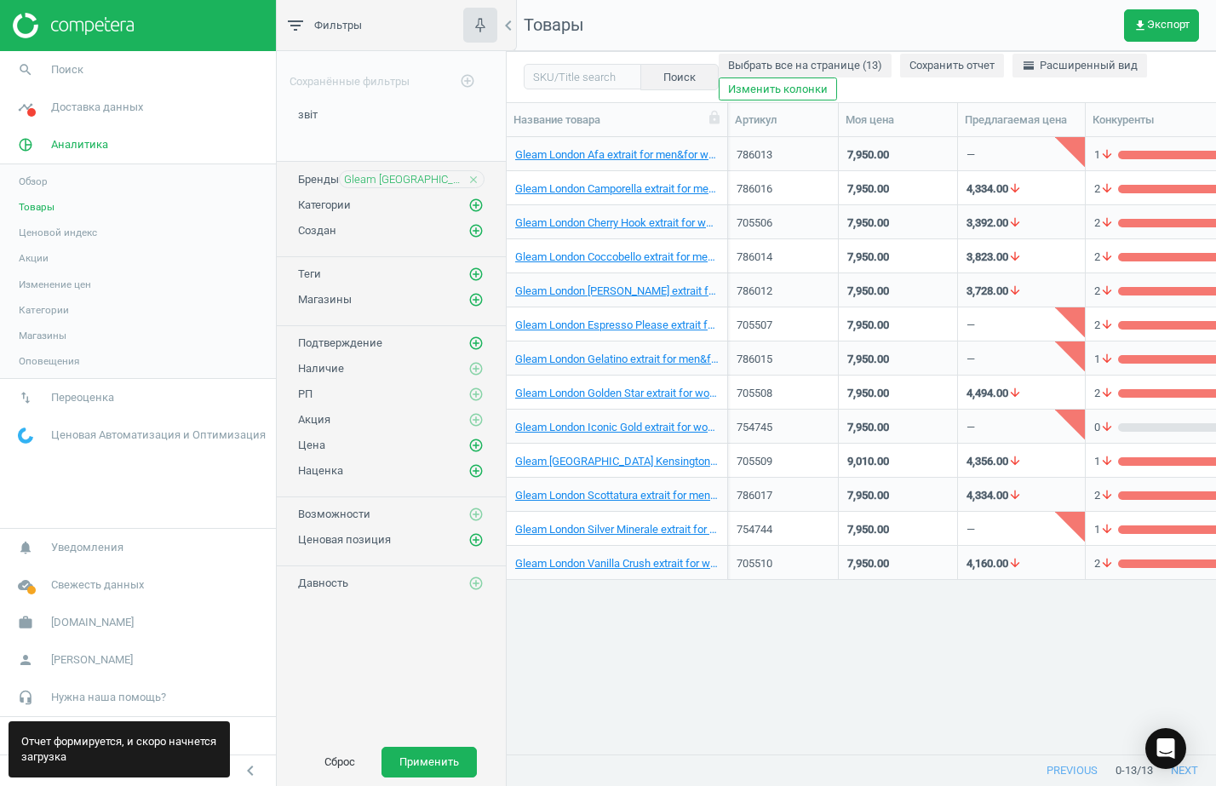
scroll to position [584, 693]
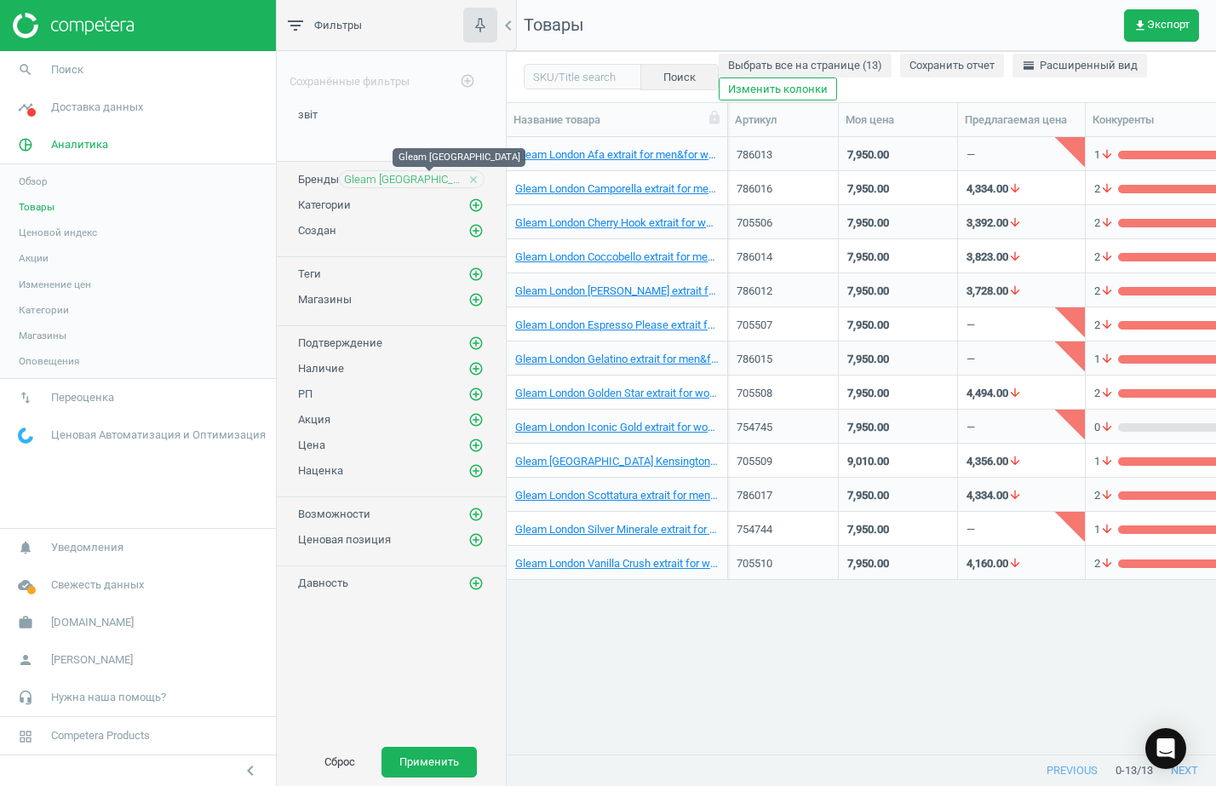
drag, startPoint x: 435, startPoint y: 181, endPoint x: 404, endPoint y: 226, distance: 55.0
click at [404, 226] on div "Создан add_circle_outline" at bounding box center [391, 230] width 186 height 17
